Goal: Transaction & Acquisition: Purchase product/service

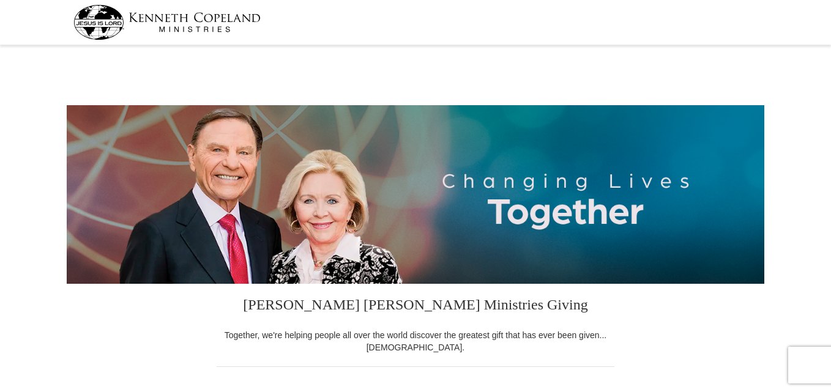
select select "MA"
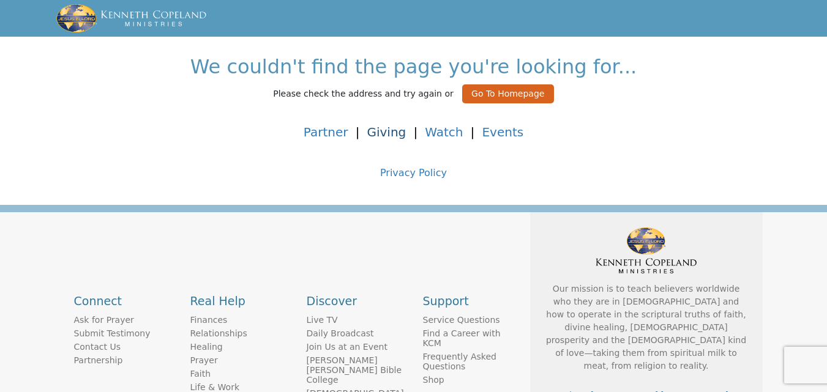
click at [395, 129] on link "Giving" at bounding box center [386, 132] width 39 height 15
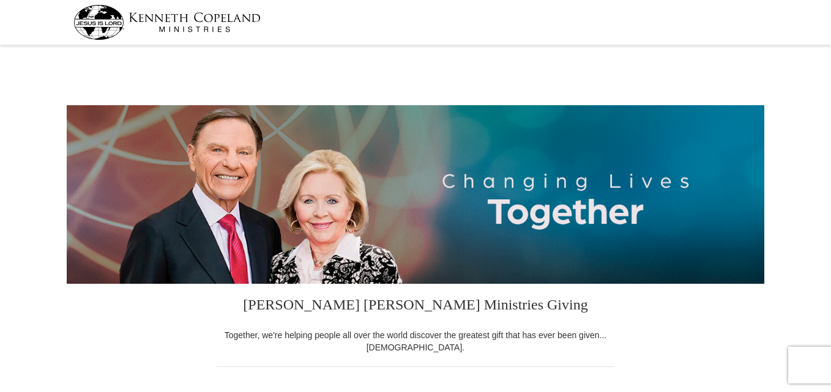
select select "MA"
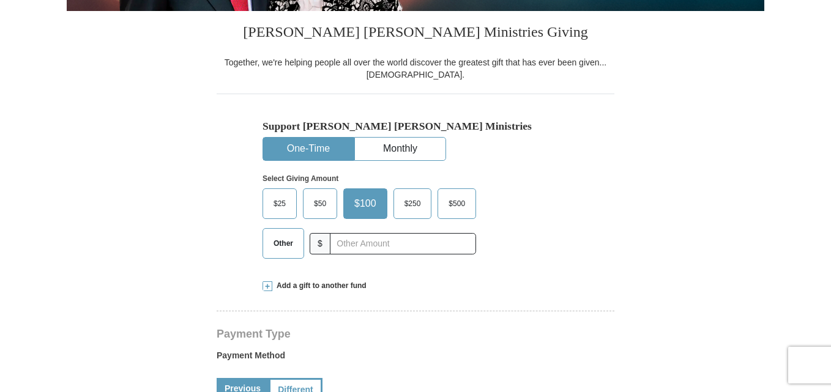
scroll to position [276, 0]
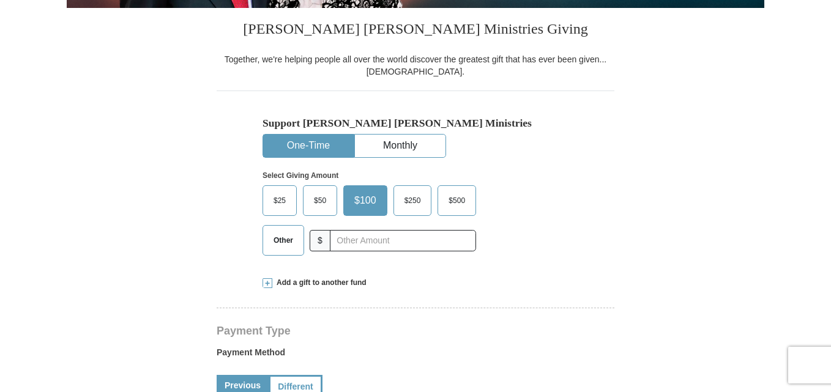
click at [266, 285] on span at bounding box center [267, 283] width 10 height 10
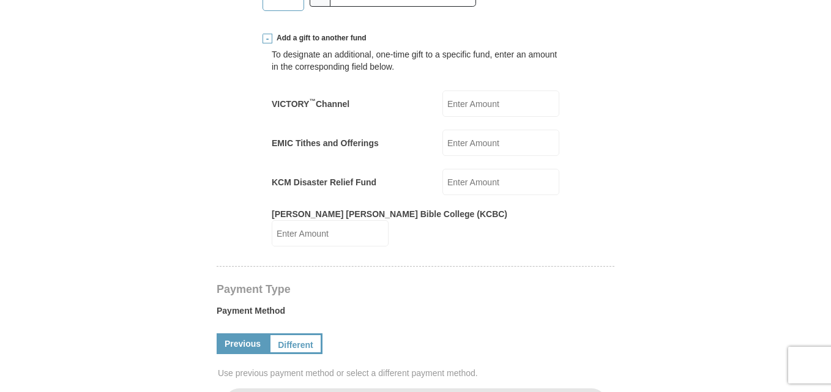
scroll to position [502, 0]
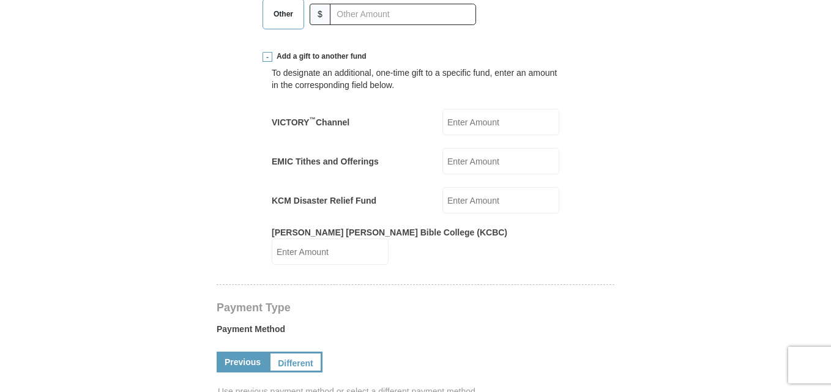
click at [480, 205] on input "KCM Disaster Relief Fund" at bounding box center [500, 200] width 117 height 26
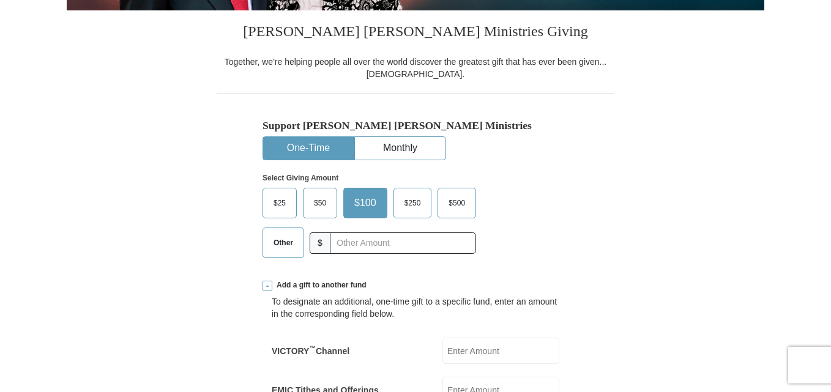
scroll to position [262, 0]
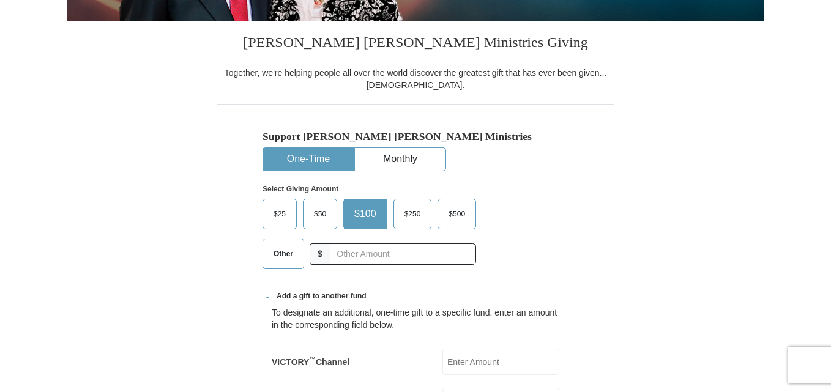
type input "100."
click at [290, 249] on span "Other" at bounding box center [283, 254] width 32 height 18
click at [0, 0] on input "Other" at bounding box center [0, 0] width 0 height 0
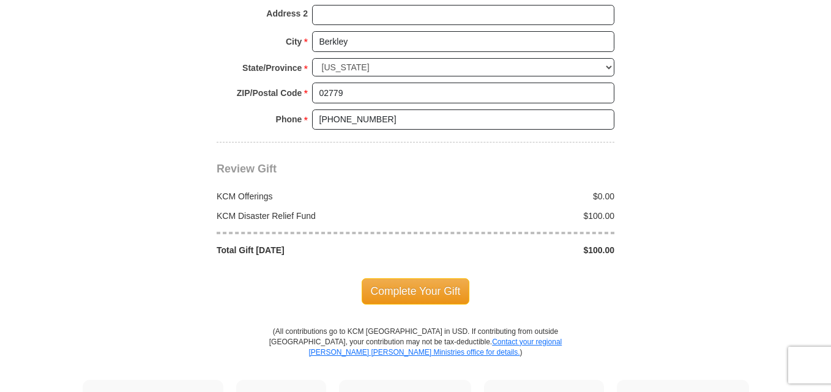
scroll to position [1216, 0]
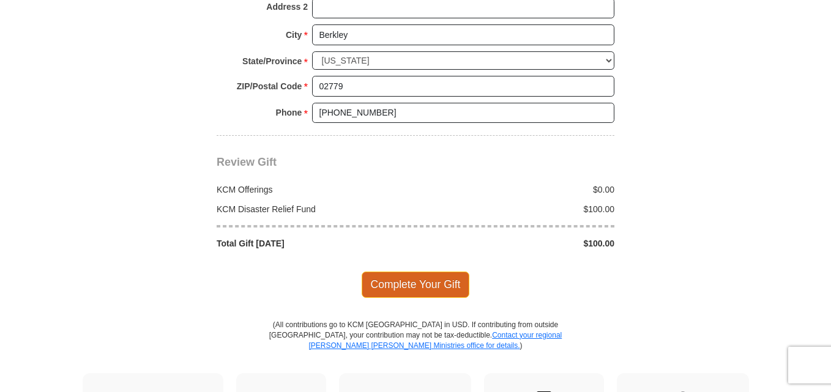
click at [411, 274] on span "Complete Your Gift" at bounding box center [416, 285] width 108 height 26
